Goal: Task Accomplishment & Management: Complete application form

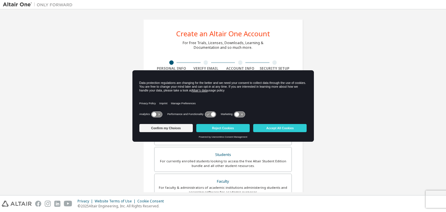
click at [196, 94] on body "Create an Altair One Account For Free Trials, Licenses, Downloads, Learning & D…" at bounding box center [223, 106] width 446 height 212
click at [271, 128] on button "Accept All Cookies" at bounding box center [279, 128] width 53 height 8
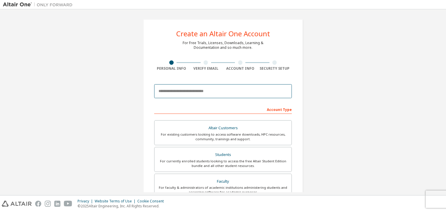
click at [200, 86] on input "email" at bounding box center [223, 91] width 138 height 14
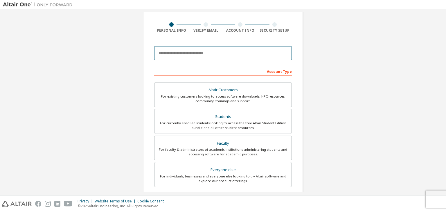
scroll to position [39, 0]
type input "*"
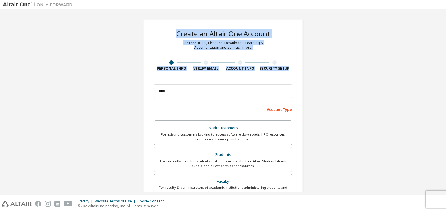
drag, startPoint x: 427, startPoint y: 1, endPoint x: 414, endPoint y: -9, distance: 15.8
click at [414, 0] on html "Create an Altair One Account For Free Trials, Licenses, Downloads, Learning & D…" at bounding box center [223, 106] width 446 height 212
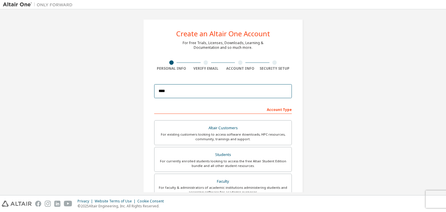
click at [187, 89] on input "****" at bounding box center [223, 91] width 138 height 14
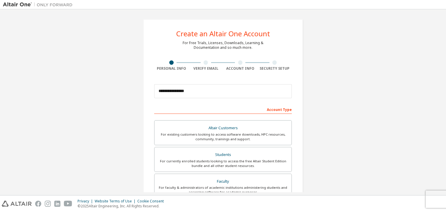
click at [327, 33] on div "**********" at bounding box center [223, 165] width 440 height 307
click at [216, 85] on input "**********" at bounding box center [223, 91] width 138 height 14
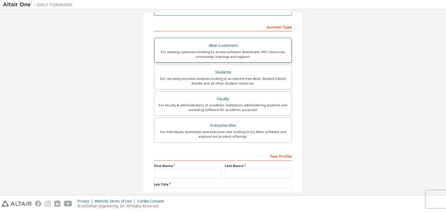
scroll to position [83, 0]
type input "**********"
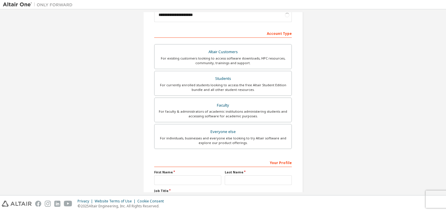
click at [214, 172] on label "First Name" at bounding box center [187, 172] width 67 height 5
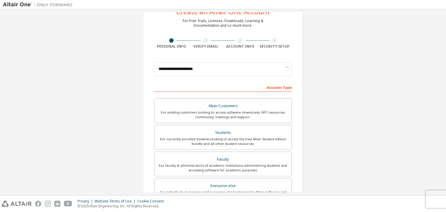
scroll to position [21, 0]
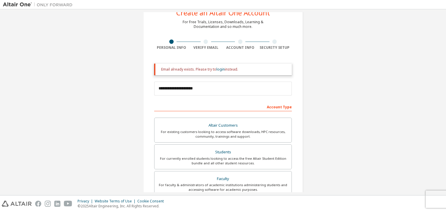
click at [230, 72] on div "Email already exists. Please try to login instead." at bounding box center [223, 70] width 138 height 12
click at [229, 70] on div "Email already exists. Please try to login instead." at bounding box center [224, 69] width 126 height 5
drag, startPoint x: 175, startPoint y: 70, endPoint x: 195, endPoint y: 69, distance: 19.5
click at [195, 69] on div "Email already exists. Please try to login instead." at bounding box center [224, 69] width 126 height 5
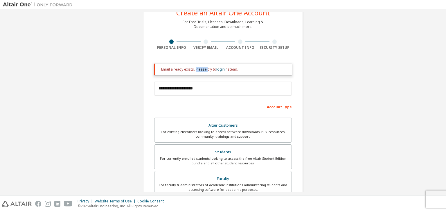
click at [195, 69] on div "Email already exists. Please try to login instead." at bounding box center [224, 69] width 126 height 5
click at [216, 68] on link "login" at bounding box center [220, 69] width 8 height 5
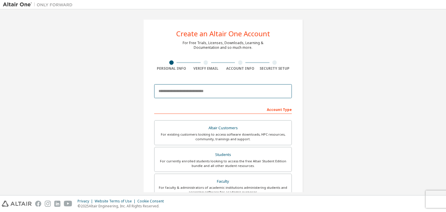
click at [198, 93] on input "email" at bounding box center [223, 91] width 138 height 14
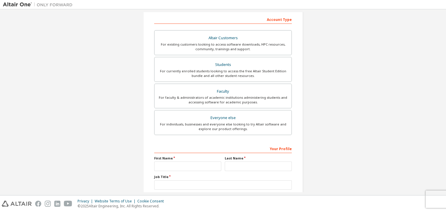
scroll to position [126, 0]
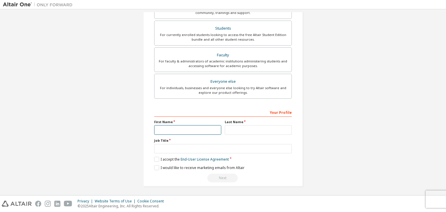
click at [188, 133] on input "text" at bounding box center [187, 130] width 67 height 10
click at [225, 129] on input "text" at bounding box center [258, 130] width 67 height 10
click at [204, 130] on input "text" at bounding box center [187, 130] width 67 height 10
click at [185, 142] on div "Job Title" at bounding box center [223, 145] width 138 height 15
click at [181, 144] on input "text" at bounding box center [223, 149] width 138 height 10
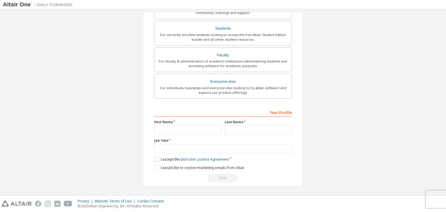
click at [156, 160] on label "I accept the End-User License Agreement" at bounding box center [191, 159] width 75 height 5
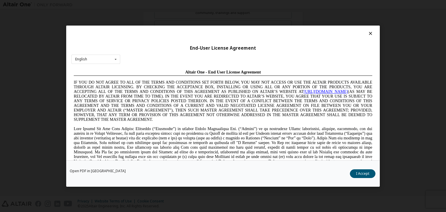
scroll to position [0, 0]
click at [367, 35] on icon at bounding box center [370, 33] width 6 height 5
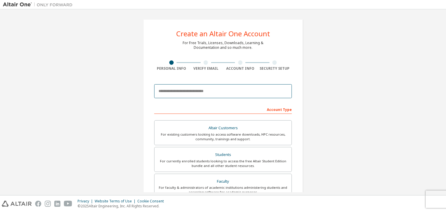
click at [202, 93] on input "email" at bounding box center [223, 91] width 138 height 14
type input "*"
type input "******"
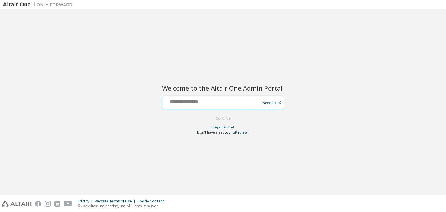
click at [251, 100] on input "text" at bounding box center [212, 101] width 95 height 8
click at [224, 126] on link "Forgot password" at bounding box center [223, 127] width 22 height 4
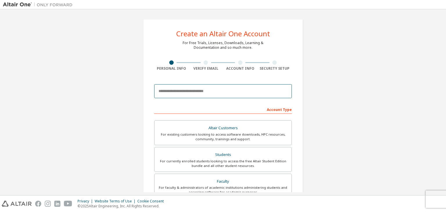
click at [214, 90] on input "email" at bounding box center [223, 91] width 138 height 14
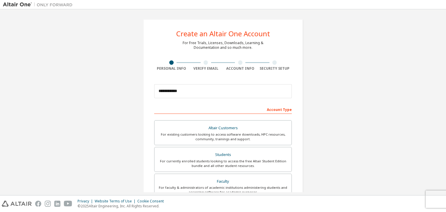
click at [319, 76] on div "**********" at bounding box center [223, 165] width 440 height 307
click at [276, 87] on input "**********" at bounding box center [223, 91] width 138 height 14
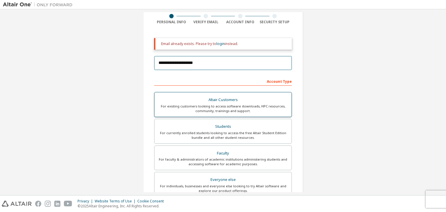
scroll to position [58, 0]
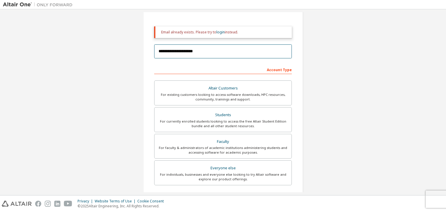
type input "**********"
click at [201, 33] on div "Email already exists. Please try to login instead." at bounding box center [224, 32] width 126 height 5
click at [221, 33] on link "login" at bounding box center [220, 32] width 8 height 5
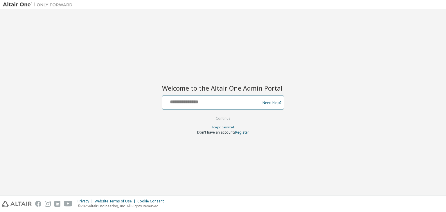
click at [229, 101] on input "text" at bounding box center [212, 101] width 95 height 8
click at [202, 102] on input "text" at bounding box center [212, 101] width 95 height 8
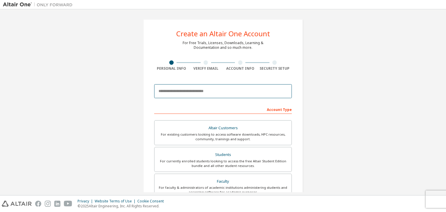
click at [231, 90] on input "email" at bounding box center [223, 91] width 138 height 14
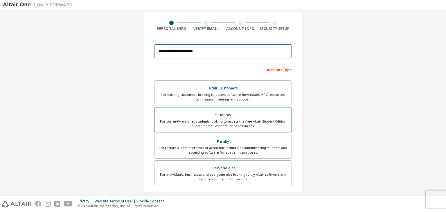
scroll to position [58, 0]
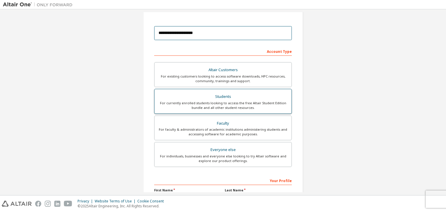
type input "**********"
click at [227, 104] on div "For currently enrolled students looking to access the free Altair Student Editi…" at bounding box center [223, 105] width 130 height 9
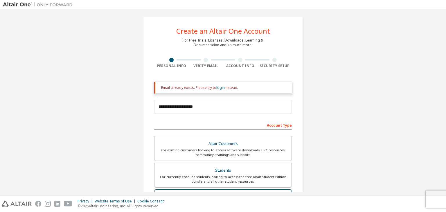
scroll to position [0, 0]
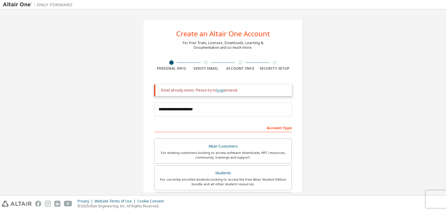
click at [222, 91] on link "login" at bounding box center [220, 90] width 8 height 5
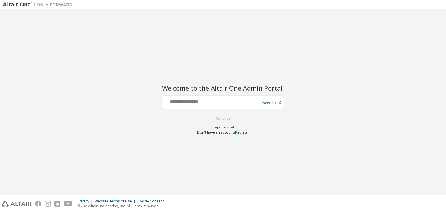
click at [219, 100] on input "text" at bounding box center [212, 101] width 95 height 8
click at [224, 127] on link "Forgot password" at bounding box center [223, 127] width 22 height 4
click at [195, 98] on input "text" at bounding box center [212, 101] width 95 height 8
click at [199, 105] on input "text" at bounding box center [212, 101] width 95 height 8
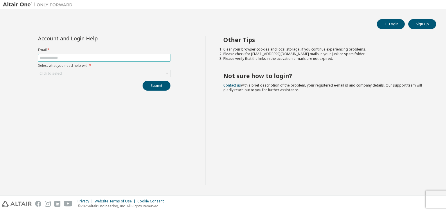
click at [121, 55] on span at bounding box center [104, 58] width 132 height 8
click at [121, 57] on input "text" at bounding box center [103, 57] width 129 height 5
click at [403, 25] on button "Login" at bounding box center [391, 24] width 28 height 10
click at [102, 54] on span at bounding box center [104, 58] width 132 height 8
click at [103, 73] on div "Click to select" at bounding box center [104, 73] width 132 height 7
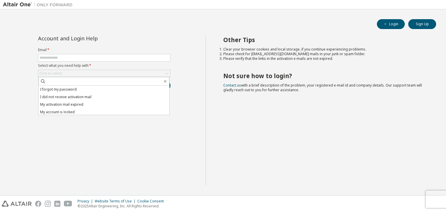
drag, startPoint x: 15, startPoint y: 37, endPoint x: 13, endPoint y: 26, distance: 10.7
click at [16, 37] on div "Account and Login Help Email * Select what you need help with * Click to select…" at bounding box center [104, 110] width 203 height 149
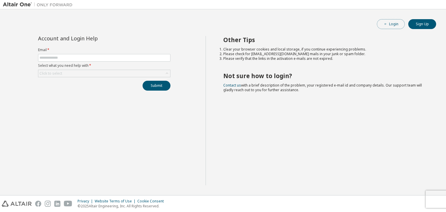
click at [394, 25] on button "Login" at bounding box center [391, 24] width 28 height 10
click at [83, 56] on input "text" at bounding box center [103, 57] width 129 height 5
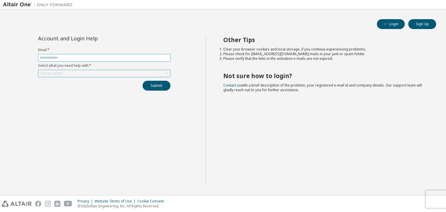
drag, startPoint x: 89, startPoint y: 57, endPoint x: 89, endPoint y: 75, distance: 17.4
click at [89, 75] on form "Email * Select what you need help with * Click to select" at bounding box center [104, 63] width 132 height 30
click at [89, 75] on div "Click to select" at bounding box center [104, 73] width 132 height 7
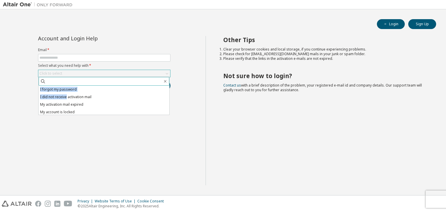
drag, startPoint x: 65, startPoint y: 96, endPoint x: 65, endPoint y: 85, distance: 11.0
click at [65, 85] on div "I forgot my password I did not receive activation mail My activation mail expir…" at bounding box center [103, 96] width 131 height 38
click at [75, 89] on li "I forgot my password" at bounding box center [104, 90] width 131 height 8
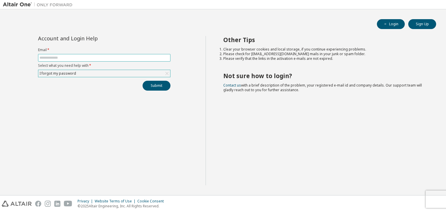
click at [79, 58] on input "text" at bounding box center [103, 57] width 129 height 5
type input "**********"
click at [150, 85] on button "Submit" at bounding box center [157, 86] width 28 height 10
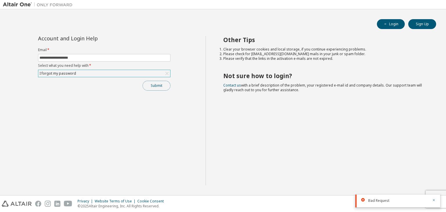
click at [158, 82] on button "Submit" at bounding box center [157, 86] width 28 height 10
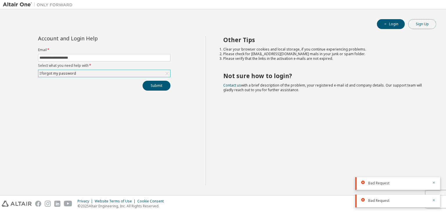
click at [416, 26] on button "Sign Up" at bounding box center [422, 24] width 28 height 10
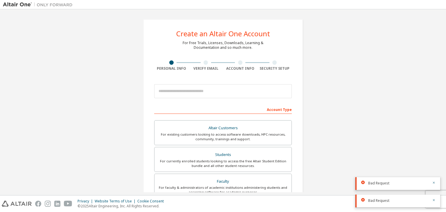
click at [277, 107] on div "Account Type" at bounding box center [223, 108] width 138 height 9
click at [284, 113] on div "Account Type" at bounding box center [223, 108] width 138 height 9
click at [283, 110] on div "Account Type" at bounding box center [223, 108] width 138 height 9
click at [244, 157] on div "Students" at bounding box center [223, 155] width 130 height 8
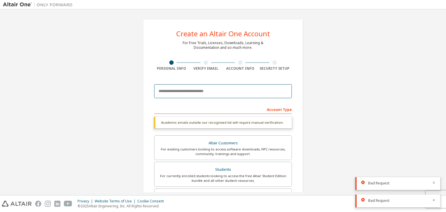
click at [240, 91] on input "email" at bounding box center [223, 91] width 138 height 14
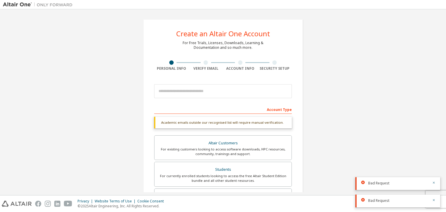
click at [214, 80] on div "Create an Altair One Account For Free Trials, Licenses, Downloads, Learning & D…" at bounding box center [223, 173] width 160 height 309
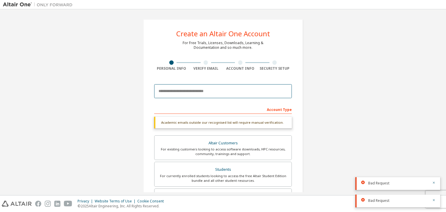
click at [217, 91] on input "email" at bounding box center [223, 91] width 138 height 14
click at [206, 85] on input "email" at bounding box center [223, 91] width 138 height 14
click at [186, 96] on input "email" at bounding box center [223, 91] width 138 height 14
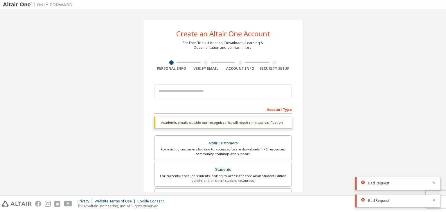
click at [214, 74] on div "Create an Altair One Account For Free Trials, Licenses, Downloads, Learning & D…" at bounding box center [223, 173] width 160 height 309
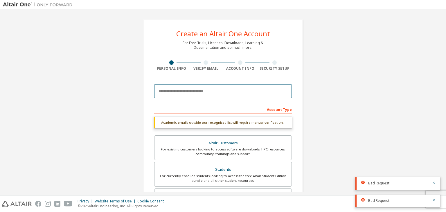
drag, startPoint x: 219, startPoint y: 93, endPoint x: 215, endPoint y: 95, distance: 5.0
click at [220, 93] on input "email" at bounding box center [223, 91] width 138 height 14
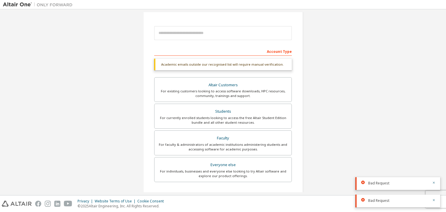
click at [262, 63] on div "Academic emails outside our recognised list will require manual verification." at bounding box center [223, 65] width 138 height 12
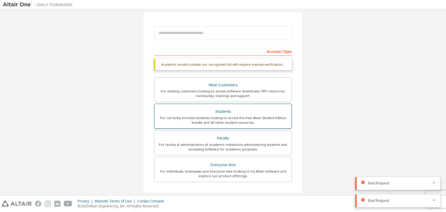
click at [253, 118] on div "For currently enrolled students looking to access the free Altair Student Editi…" at bounding box center [223, 120] width 130 height 9
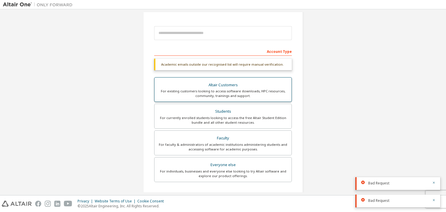
click at [252, 90] on div "For existing customers looking to access software downloads, HPC resources, com…" at bounding box center [223, 93] width 130 height 9
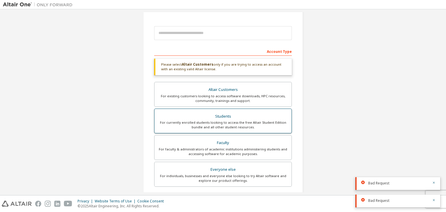
click at [251, 116] on div "Students" at bounding box center [223, 116] width 130 height 8
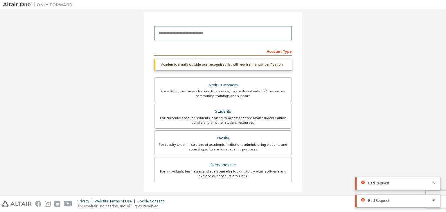
click at [232, 34] on input "email" at bounding box center [223, 33] width 138 height 14
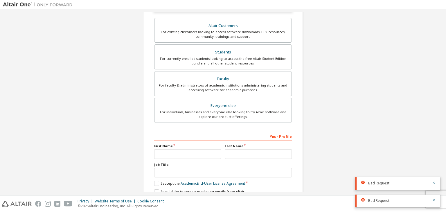
scroll to position [141, 0]
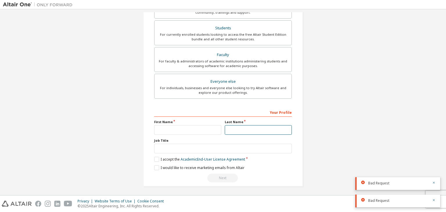
click at [242, 128] on input "text" at bounding box center [258, 130] width 67 height 10
click at [199, 133] on input "text" at bounding box center [187, 130] width 67 height 10
click at [158, 157] on label "I accept the Academic End-User License Agreement" at bounding box center [199, 159] width 91 height 5
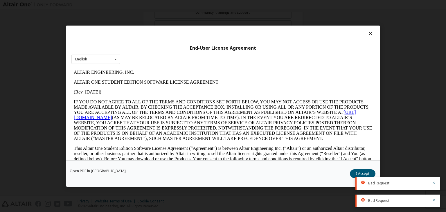
scroll to position [0, 0]
click at [368, 33] on icon at bounding box center [370, 33] width 6 height 5
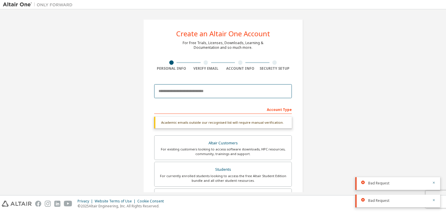
click at [221, 96] on input "email" at bounding box center [223, 91] width 138 height 14
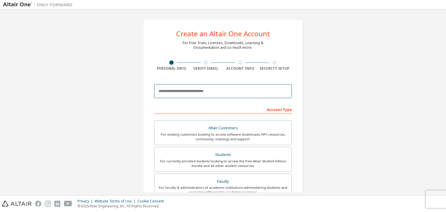
click at [235, 87] on input "email" at bounding box center [223, 91] width 138 height 14
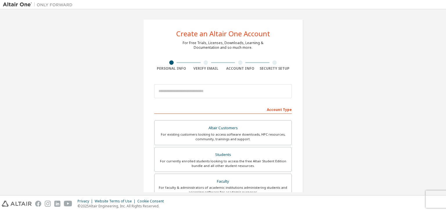
click at [283, 111] on div "Account Type" at bounding box center [223, 108] width 138 height 9
click at [275, 110] on div "Account Type" at bounding box center [223, 108] width 138 height 9
click at [240, 160] on div "For currently enrolled students looking to access the free Altair Student Editi…" at bounding box center [223, 163] width 130 height 9
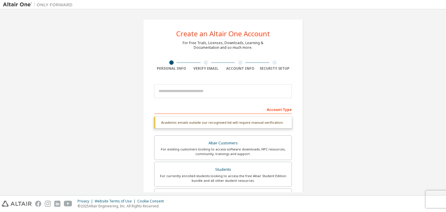
click at [256, 126] on div "Academic emails outside our recognised list will require manual verification." at bounding box center [223, 123] width 138 height 12
click at [255, 121] on div "Academic emails outside our recognised list will require manual verification." at bounding box center [223, 123] width 138 height 12
click at [200, 119] on div "Academic emails outside our recognised list will require manual verification." at bounding box center [223, 123] width 138 height 12
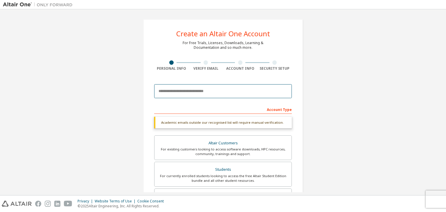
click at [204, 91] on input "email" at bounding box center [223, 91] width 138 height 14
type input "**********"
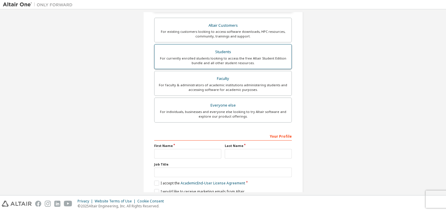
scroll to position [141, 0]
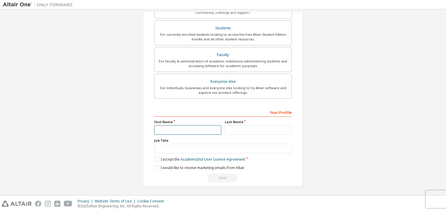
click at [197, 125] on input "text" at bounding box center [187, 130] width 67 height 10
click at [154, 157] on label "I accept the Academic End-User License Agreement" at bounding box center [199, 159] width 91 height 5
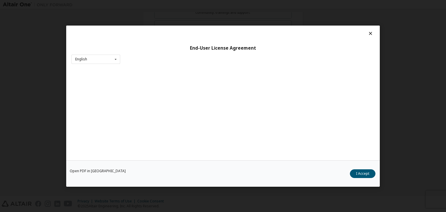
click at [370, 178] on div "Open PDF in New Tab I Accept" at bounding box center [222, 173] width 313 height 26
click at [369, 175] on button "I Accept" at bounding box center [363, 173] width 26 height 9
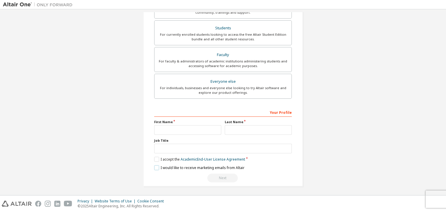
click at [154, 167] on label "I would like to receive marketing emails from Altair" at bounding box center [199, 167] width 90 height 5
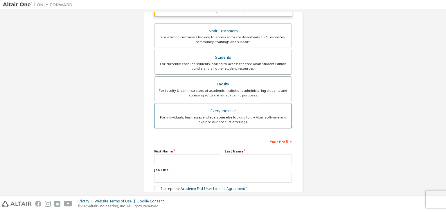
scroll to position [116, 0]
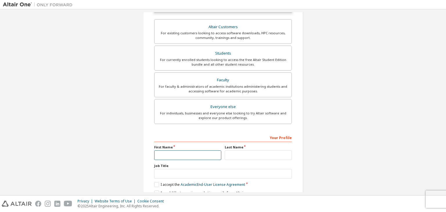
click at [199, 154] on input "text" at bounding box center [187, 155] width 67 height 10
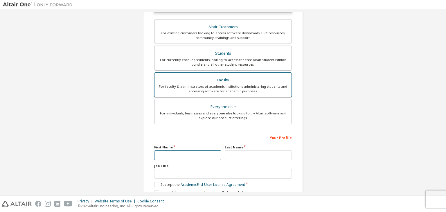
scroll to position [0, 0]
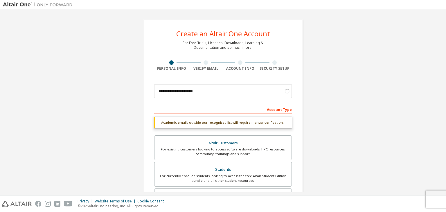
click at [240, 64] on div "Account Info" at bounding box center [240, 65] width 35 height 10
click at [199, 64] on div at bounding box center [206, 62] width 35 height 4
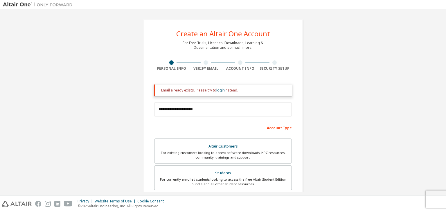
click at [230, 89] on div "Email already exists. Please try to login instead." at bounding box center [224, 90] width 126 height 5
click at [228, 91] on div "Email already exists. Please try to login instead." at bounding box center [224, 90] width 126 height 5
click at [211, 89] on div "Email already exists. Please try to login instead." at bounding box center [224, 90] width 126 height 5
click at [216, 91] on link "login" at bounding box center [220, 90] width 8 height 5
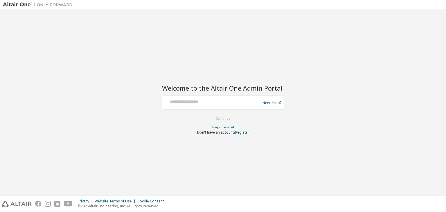
click at [216, 107] on div at bounding box center [212, 102] width 95 height 11
click at [223, 129] on link "Forgot password" at bounding box center [223, 127] width 22 height 4
